Goal: Check status: Check status

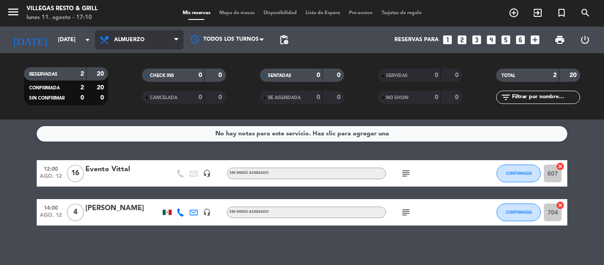
drag, startPoint x: 128, startPoint y: 33, endPoint x: 129, endPoint y: 43, distance: 10.6
click at [128, 33] on span "Almuerzo" at bounding box center [139, 39] width 88 height 19
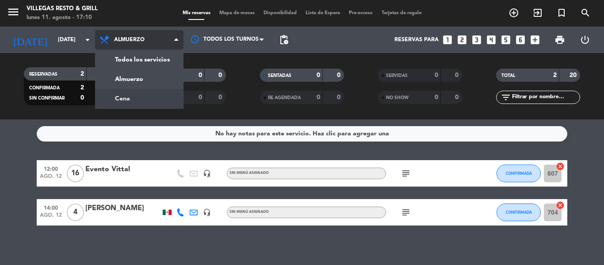
click at [134, 98] on div "menu [PERSON_NAME] Resto & Grill [DATE] 11. agosto - 17:10 Mis reservas Mapa de…" at bounding box center [302, 59] width 604 height 119
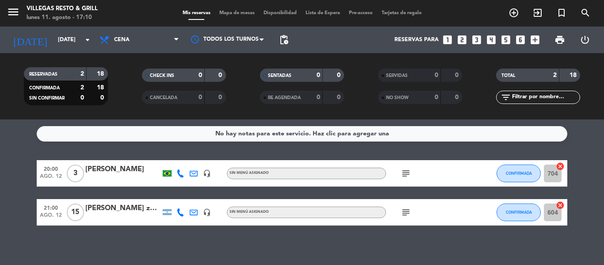
click at [407, 213] on icon "subject" at bounding box center [405, 212] width 11 height 11
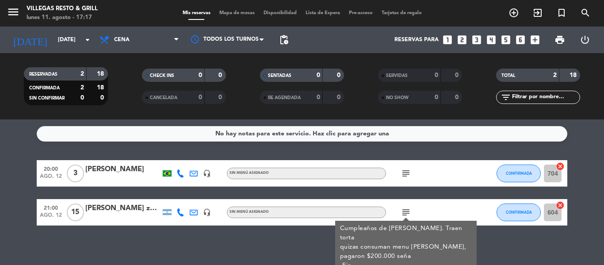
click at [399, 176] on span "subject" at bounding box center [405, 173] width 13 height 11
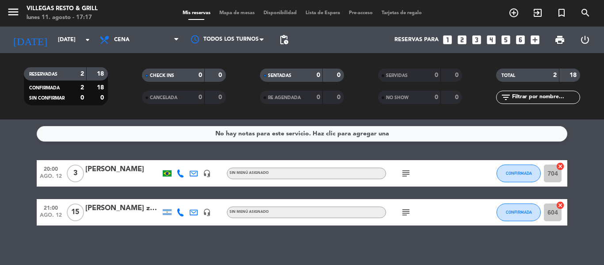
click at [403, 176] on icon "subject" at bounding box center [405, 173] width 11 height 11
click at [402, 207] on icon "subject" at bounding box center [405, 212] width 11 height 11
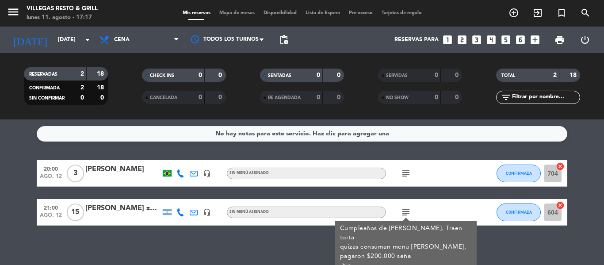
click at [405, 211] on icon "subject" at bounding box center [405, 212] width 11 height 11
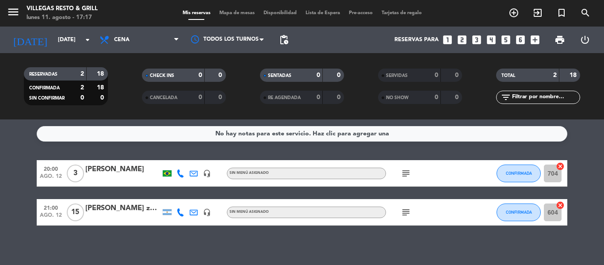
click at [436, 199] on div "subject" at bounding box center [426, 212] width 80 height 26
click at [405, 217] on icon "subject" at bounding box center [405, 212] width 11 height 11
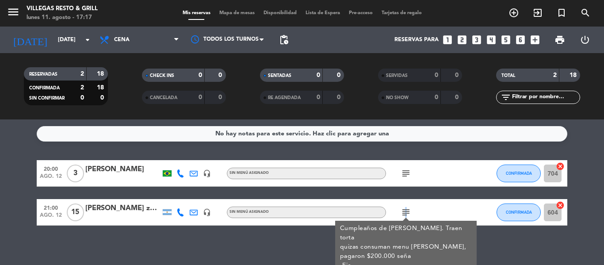
click at [404, 191] on div "20:00 [DATE] 3 [PERSON_NAME] headset_mic Sin menú asignado subject CONFIRMADA 7…" at bounding box center [302, 192] width 530 height 65
